Goal: Task Accomplishment & Management: Complete application form

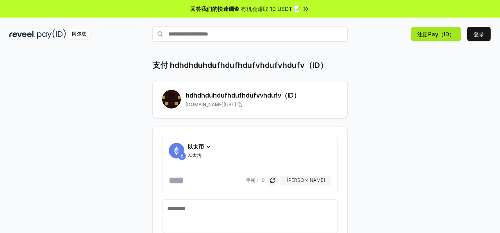
click at [430, 38] on button "注册Pay（ID）" at bounding box center [436, 34] width 50 height 14
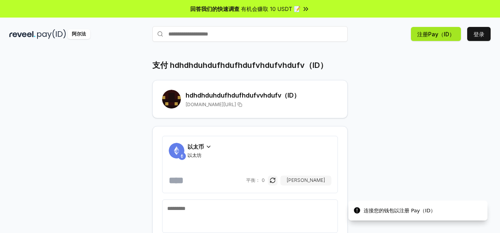
click at [430, 38] on button "注册Pay（ID）" at bounding box center [436, 34] width 50 height 14
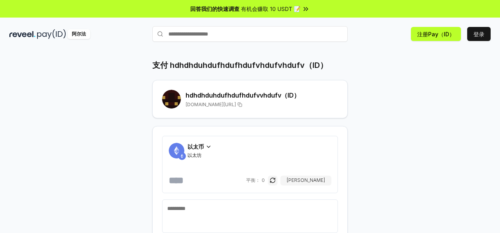
click at [257, 99] on h2 "hdhdhduhdufhdufhdufvvhdufv（ID）" at bounding box center [261, 95] width 152 height 9
click at [425, 32] on button "注册Pay（ID）" at bounding box center [436, 34] width 50 height 14
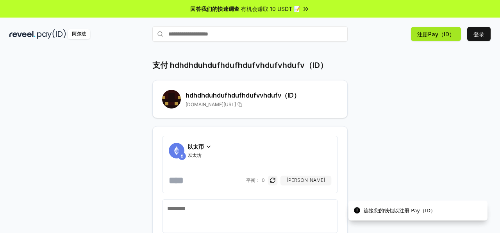
click at [425, 32] on button "注册Pay（ID）" at bounding box center [436, 34] width 50 height 14
click at [289, 97] on h2 "hdhdhduhdufhdufhdufvvhdufv（ID）" at bounding box center [261, 95] width 152 height 9
click at [236, 103] on span "[DOMAIN_NAME][URL]" at bounding box center [210, 104] width 50 height 6
click at [236, 107] on span "[DOMAIN_NAME][URL]" at bounding box center [210, 104] width 50 height 6
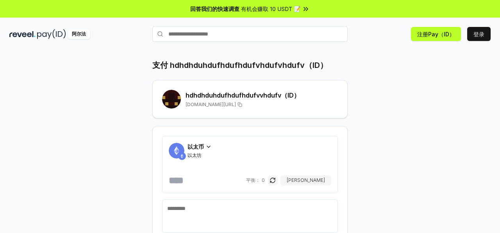
scroll to position [35, 0]
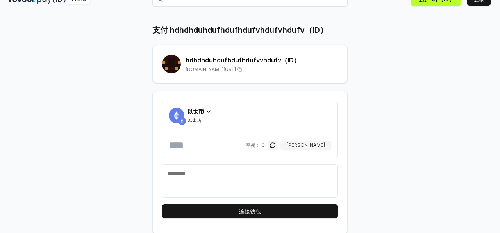
click at [205, 112] on icon at bounding box center [208, 112] width 6 height 6
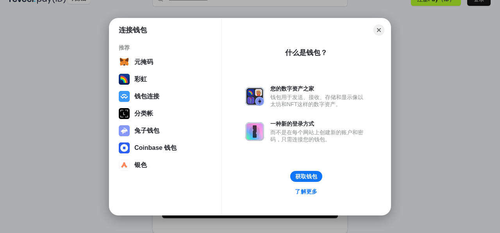
click at [315, 192] on link "了解更多" at bounding box center [306, 191] width 32 height 11
click at [310, 177] on button "获取钱包" at bounding box center [306, 176] width 33 height 11
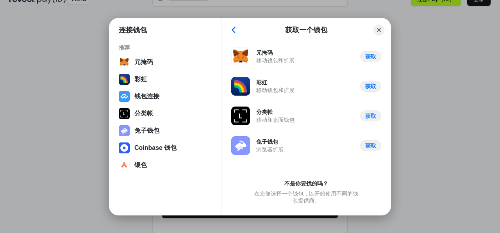
click at [315, 182] on div "不是你要找的吗？" at bounding box center [306, 183] width 44 height 7
click at [325, 183] on div "不是你要找的吗？" at bounding box center [306, 183] width 44 height 7
click at [382, 30] on button "关闭" at bounding box center [379, 30] width 12 height 12
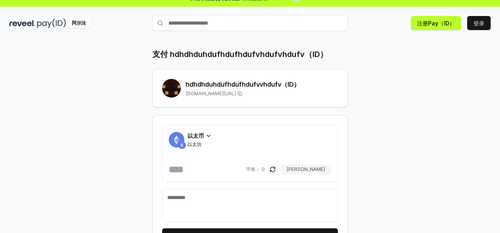
scroll to position [0, 0]
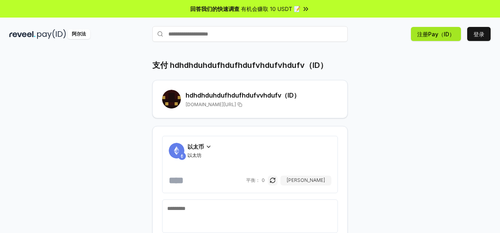
click at [429, 28] on button "注册Pay（ID）" at bounding box center [436, 34] width 50 height 14
